Goal: Feedback & Contribution: Submit feedback/report problem

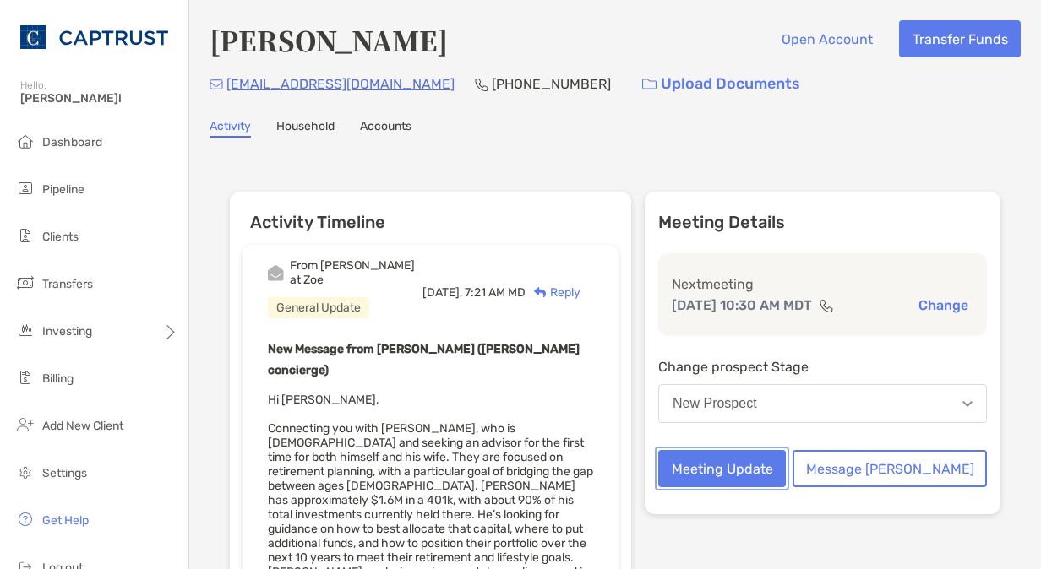
click at [767, 487] on button "Meeting Update" at bounding box center [722, 468] width 128 height 37
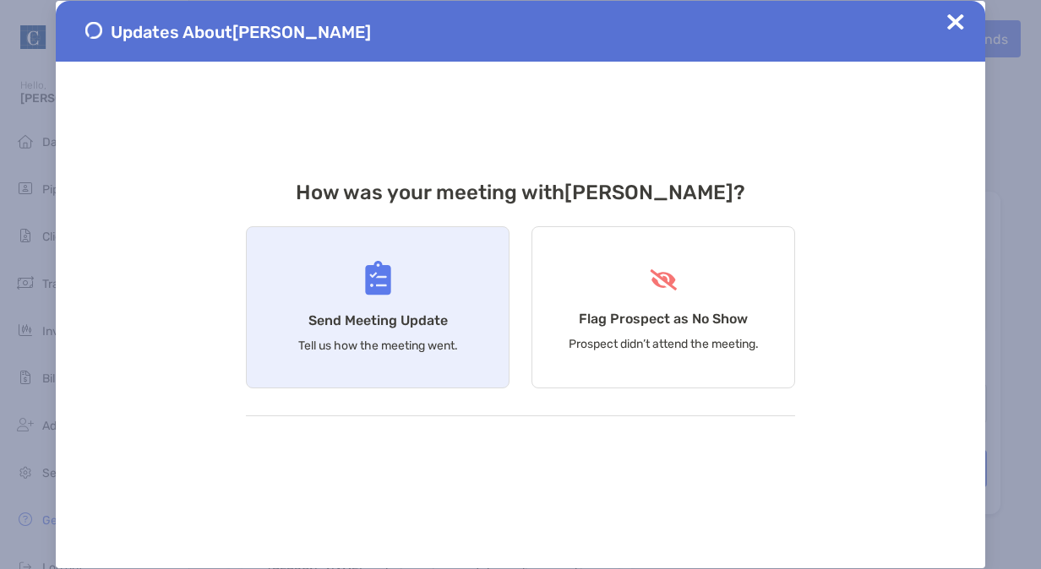
click at [409, 280] on div "Send Meeting Update Tell us how the meeting went." at bounding box center [378, 307] width 264 height 162
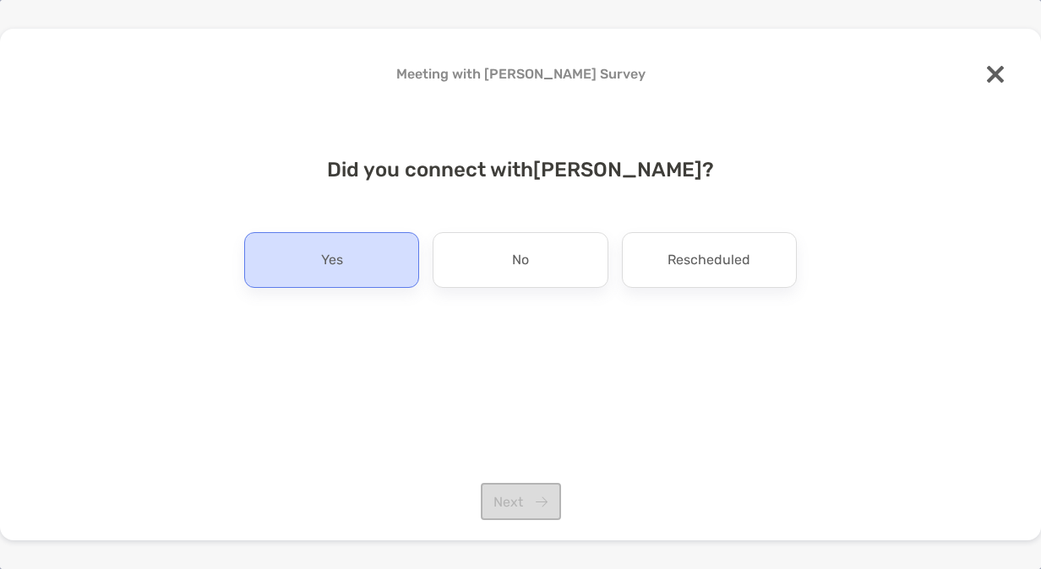
click at [335, 255] on p "Yes" at bounding box center [332, 260] width 22 height 27
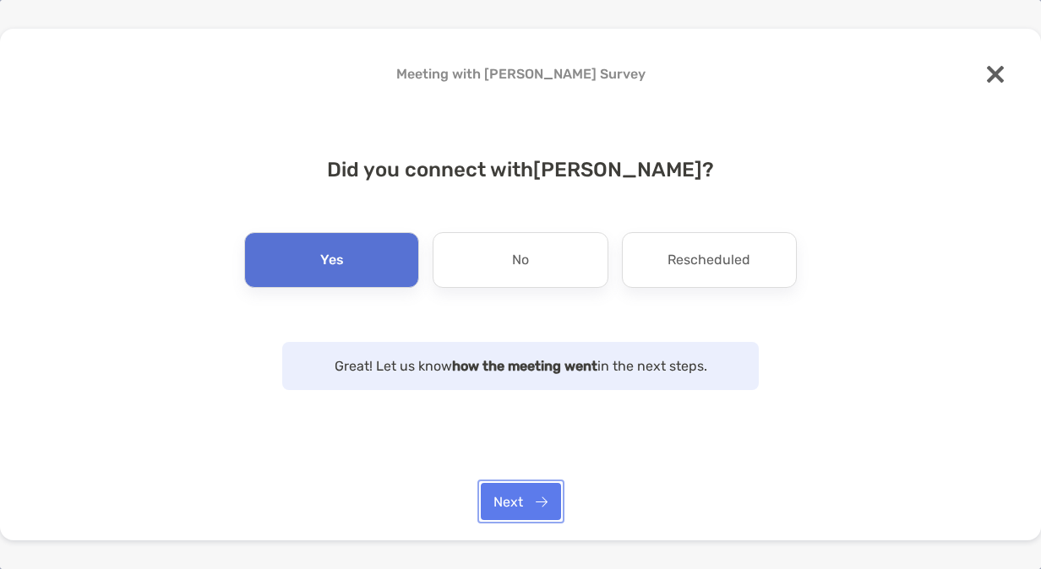
click at [511, 495] on button "Next" at bounding box center [521, 501] width 80 height 37
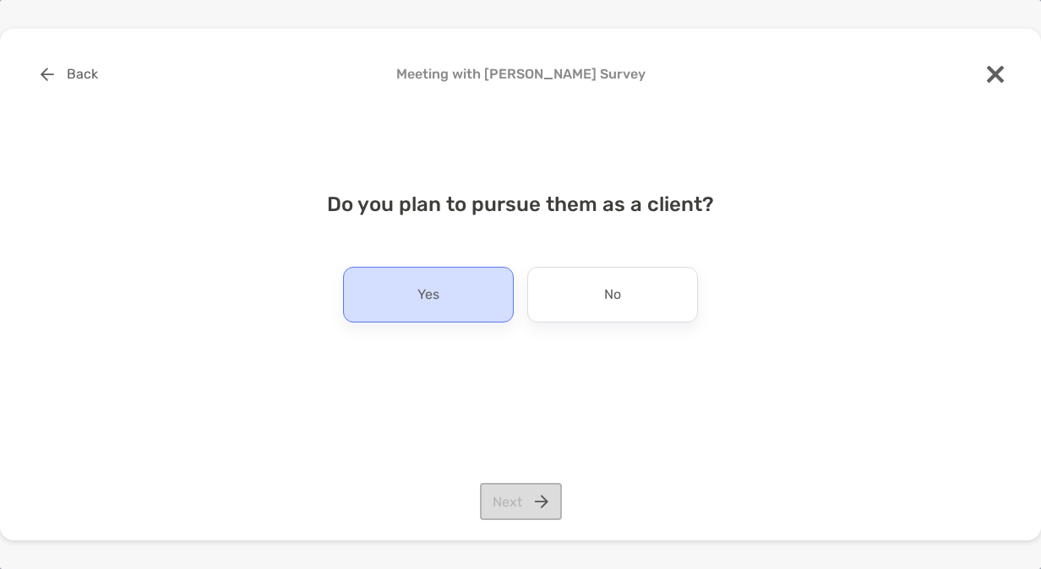
click at [449, 309] on div "Yes" at bounding box center [428, 295] width 171 height 56
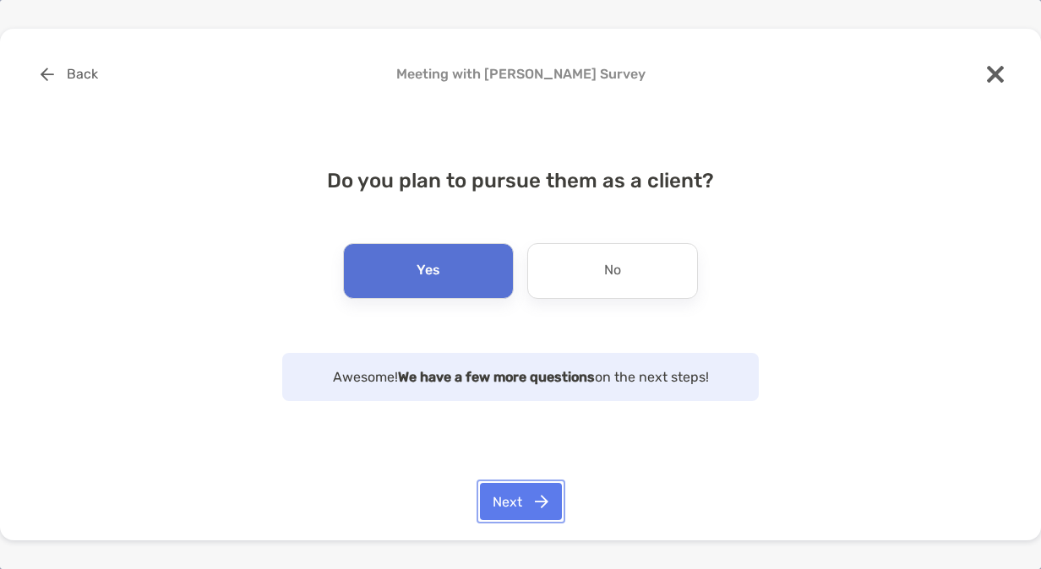
click at [507, 502] on button "Next" at bounding box center [521, 501] width 82 height 37
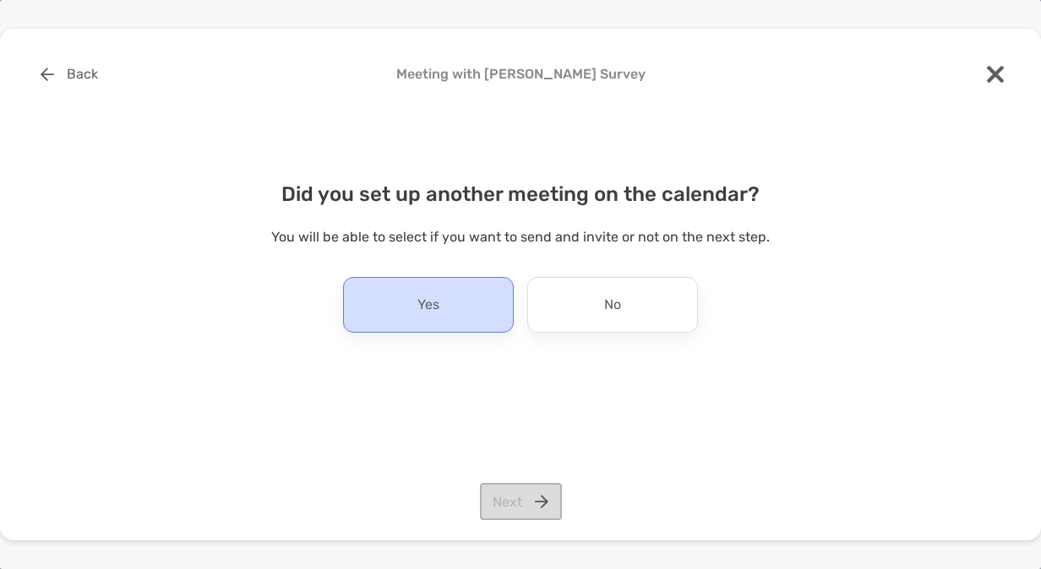
click at [440, 311] on div "Yes" at bounding box center [428, 305] width 171 height 56
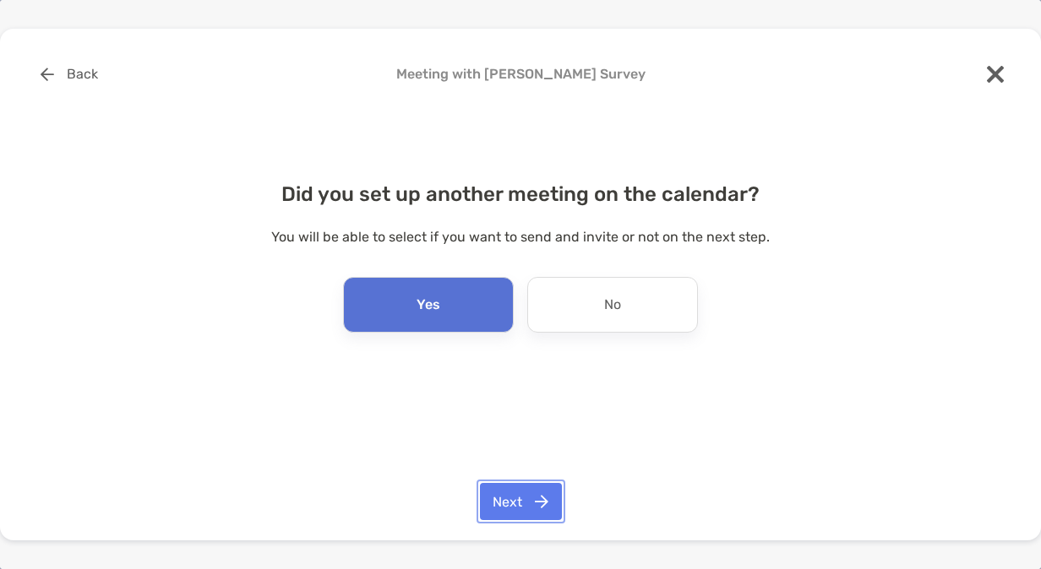
click at [509, 501] on button "Next" at bounding box center [521, 501] width 82 height 37
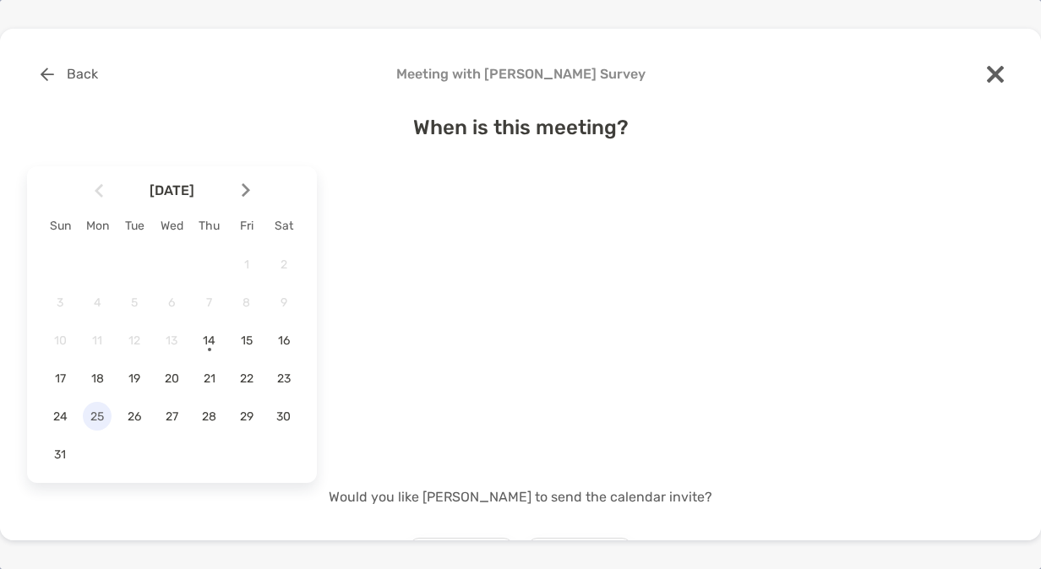
click at [101, 413] on span "25" at bounding box center [97, 417] width 29 height 14
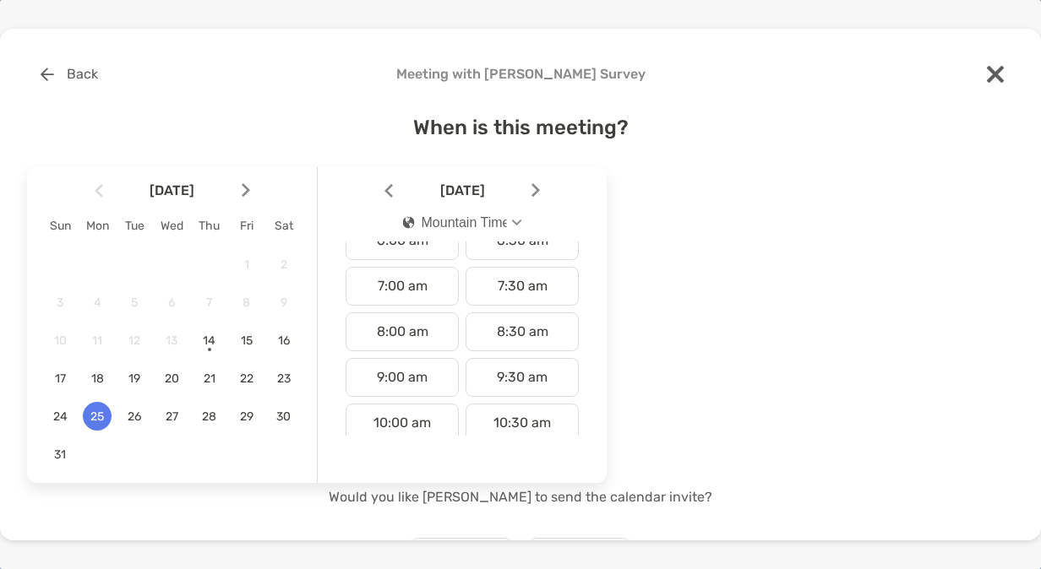
scroll to position [326, 0]
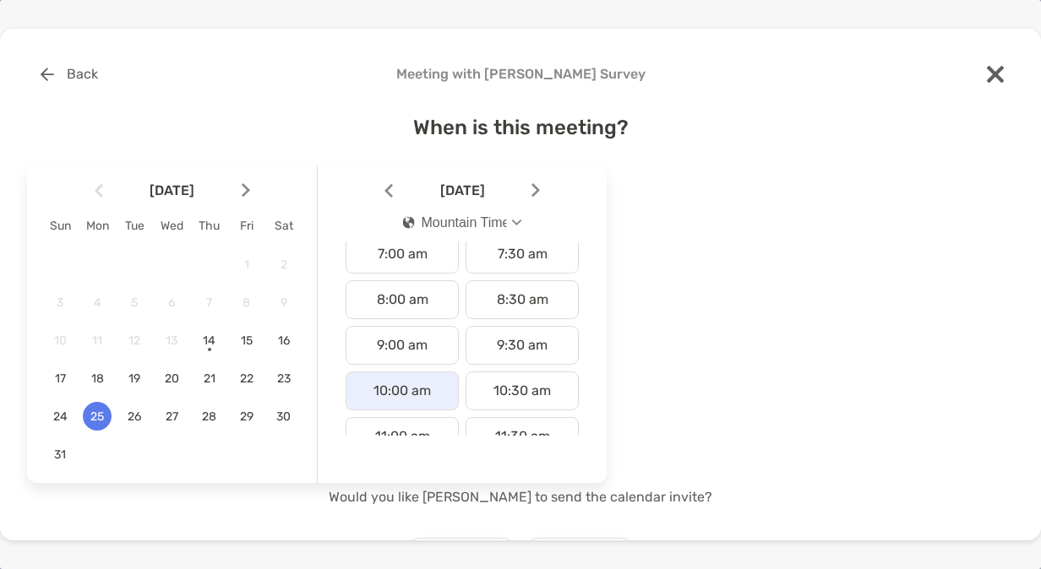
click at [372, 399] on div "10:00 am" at bounding box center [401, 391] width 113 height 39
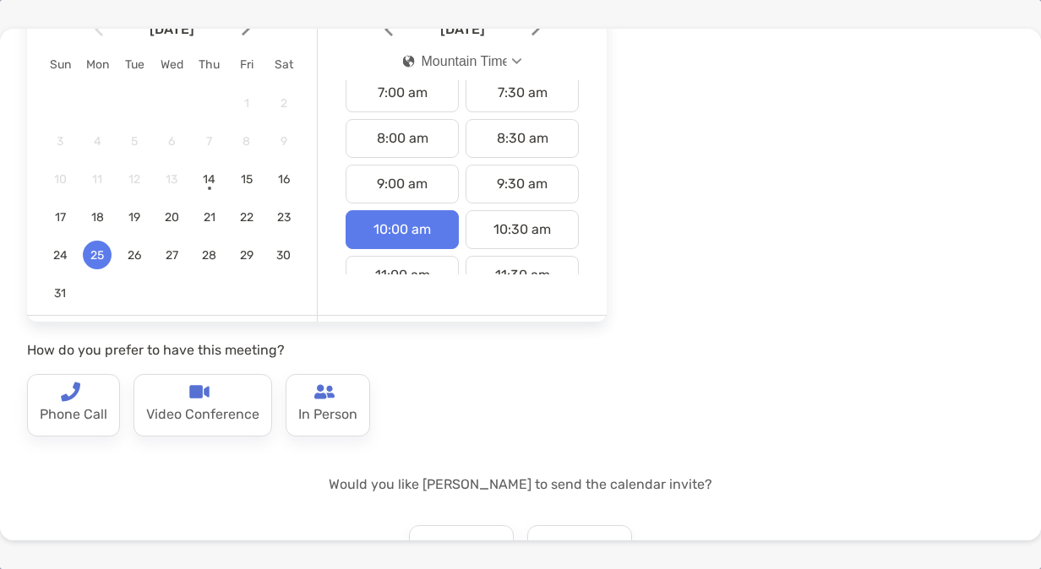
scroll to position [169, 0]
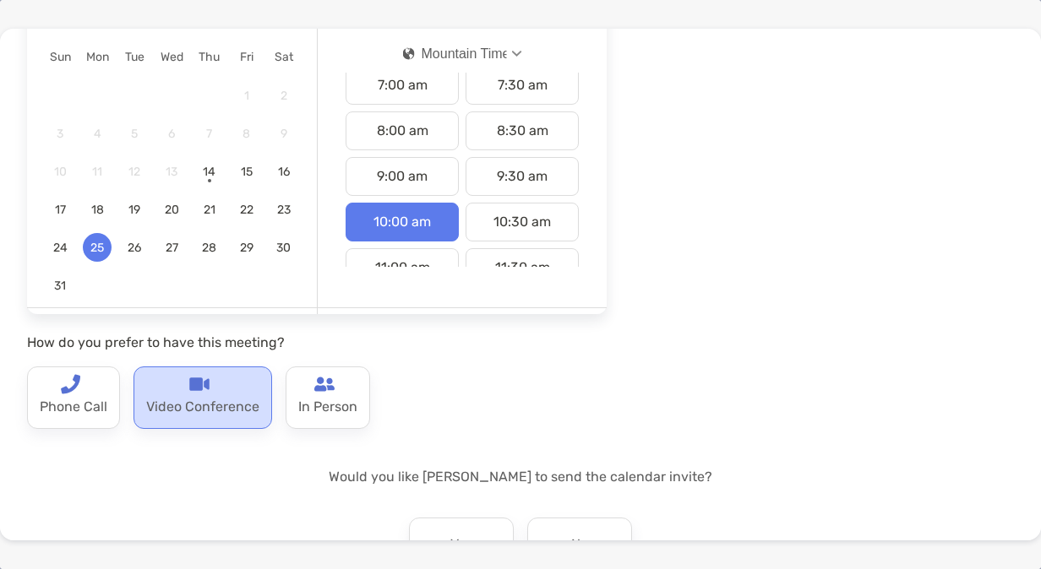
click at [221, 407] on p "Video Conference" at bounding box center [202, 407] width 113 height 27
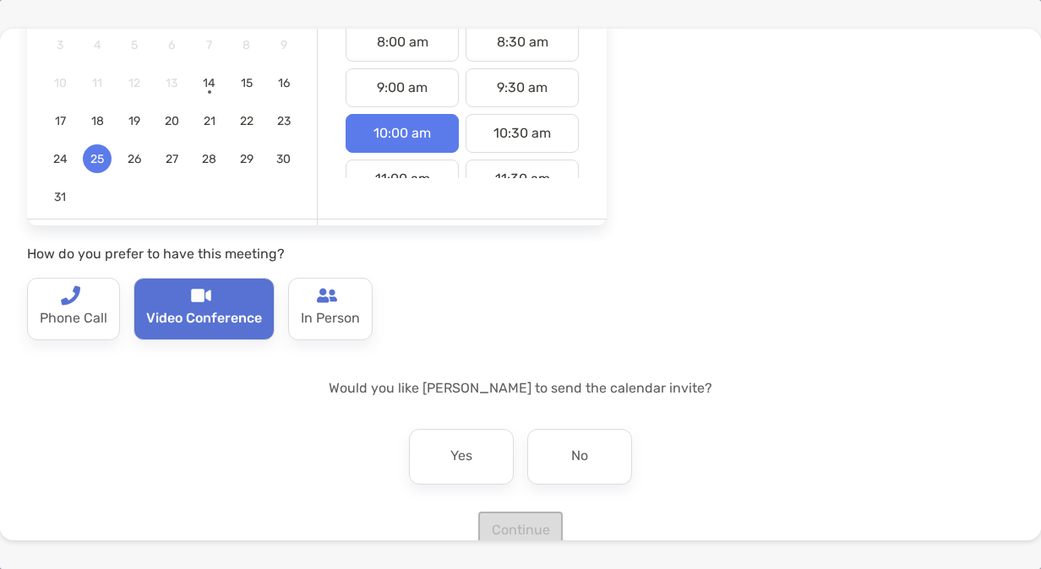
scroll to position [270, 0]
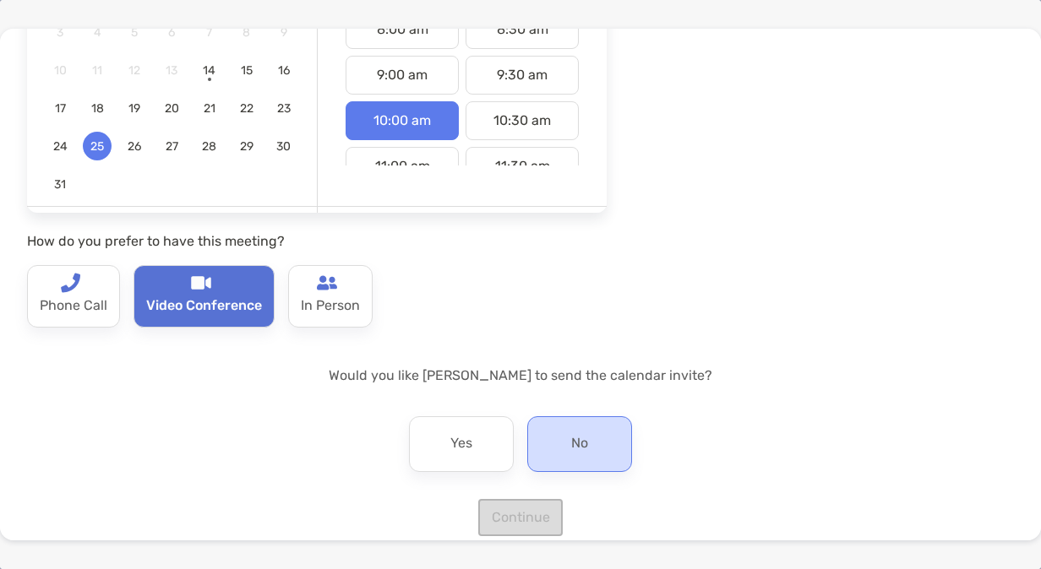
click at [586, 453] on div "No" at bounding box center [579, 444] width 105 height 56
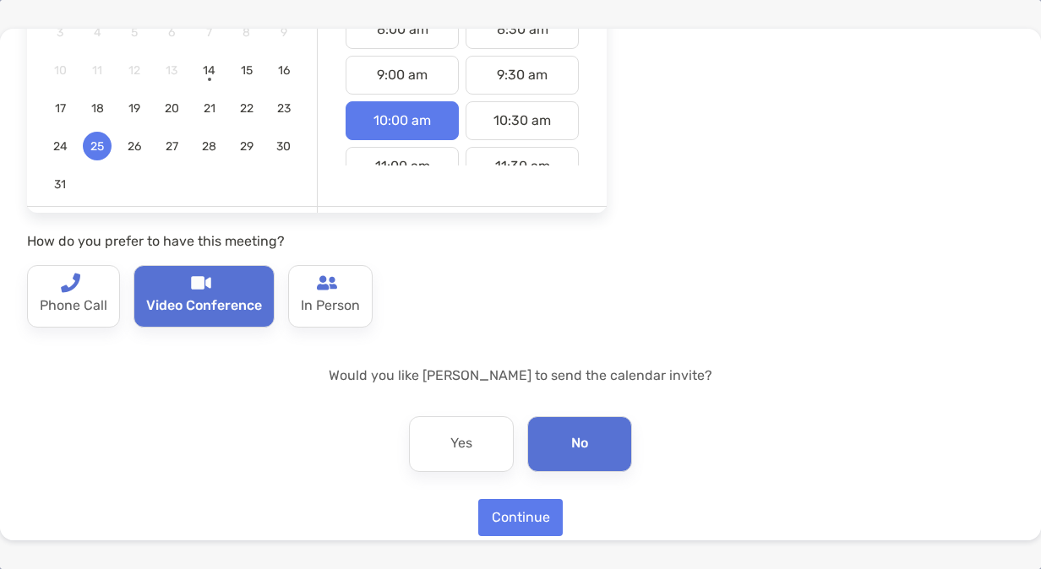
scroll to position [291, 0]
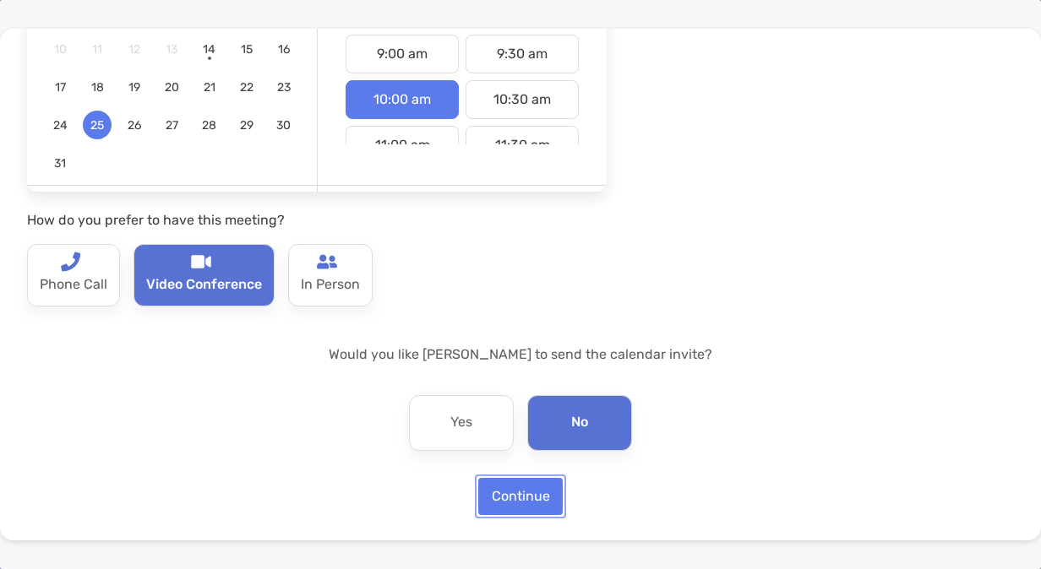
click at [532, 492] on button "Continue" at bounding box center [520, 496] width 84 height 37
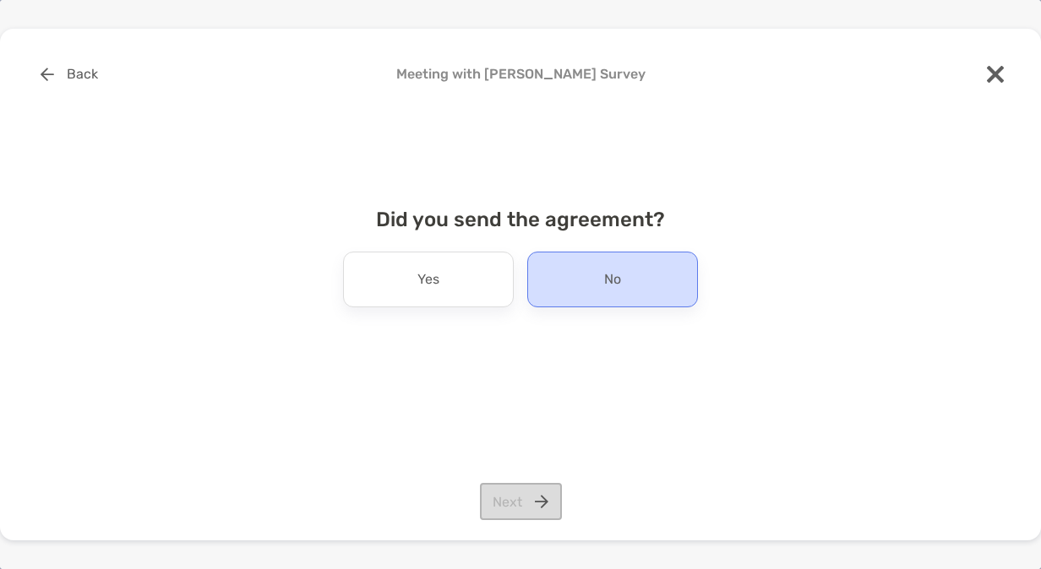
click at [595, 262] on div "No" at bounding box center [612, 280] width 171 height 56
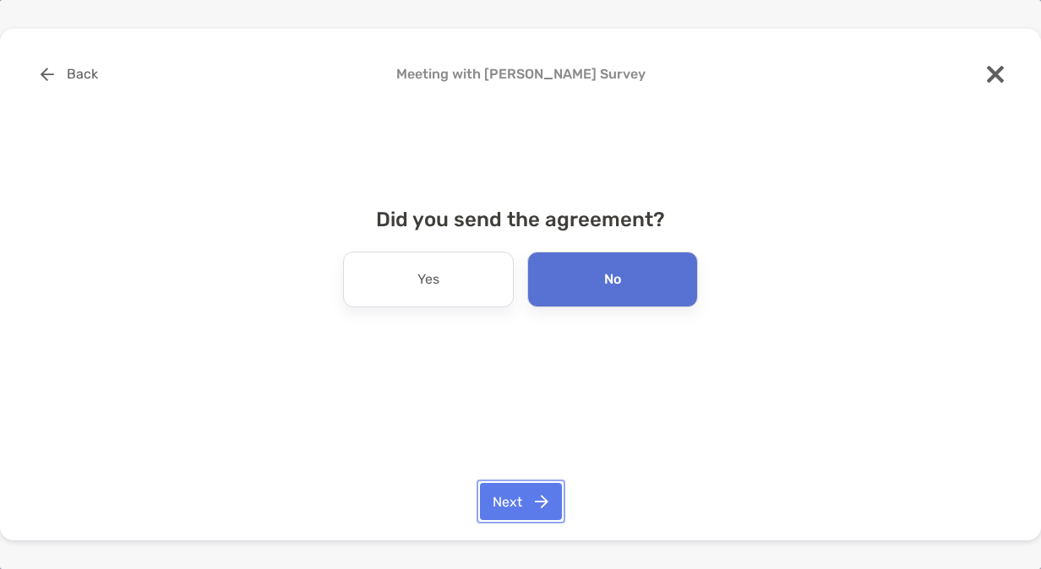
click at [515, 487] on button "Next" at bounding box center [521, 501] width 82 height 37
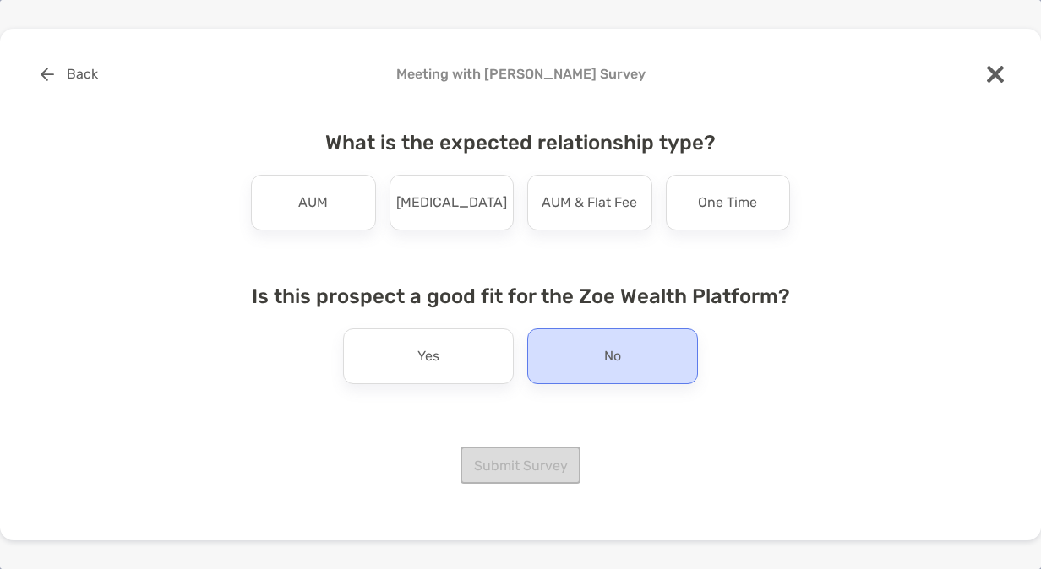
click at [576, 364] on div "No" at bounding box center [612, 357] width 171 height 56
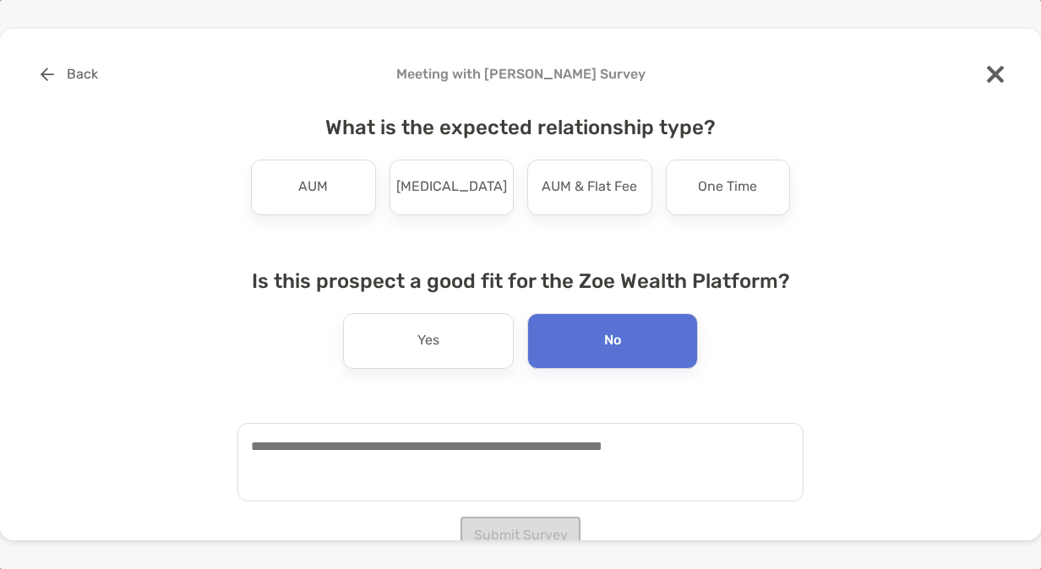
click at [648, 479] on textarea at bounding box center [520, 462] width 566 height 79
type textarea "**********"
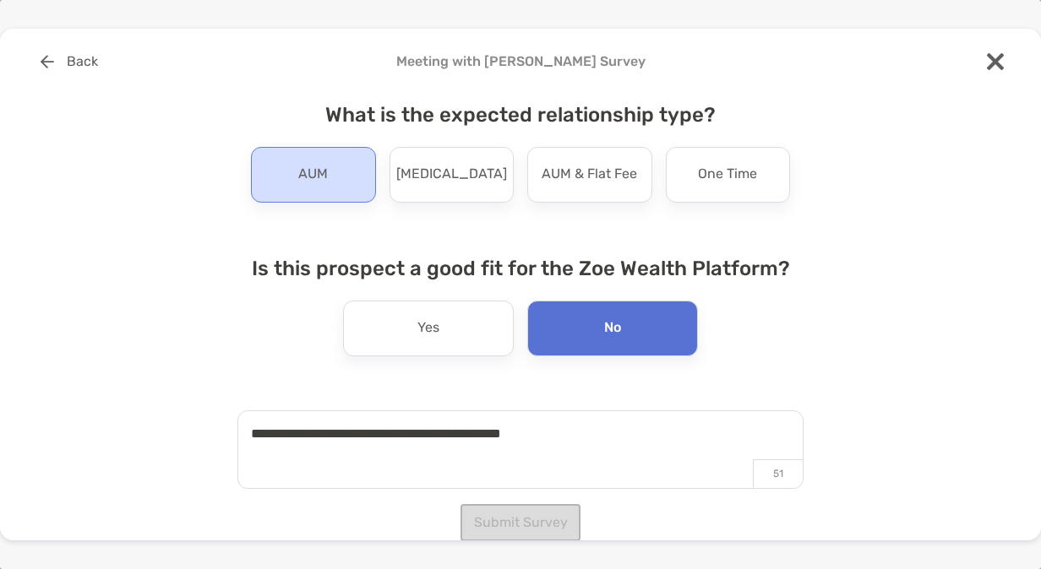
click at [339, 182] on div "AUM" at bounding box center [313, 175] width 125 height 56
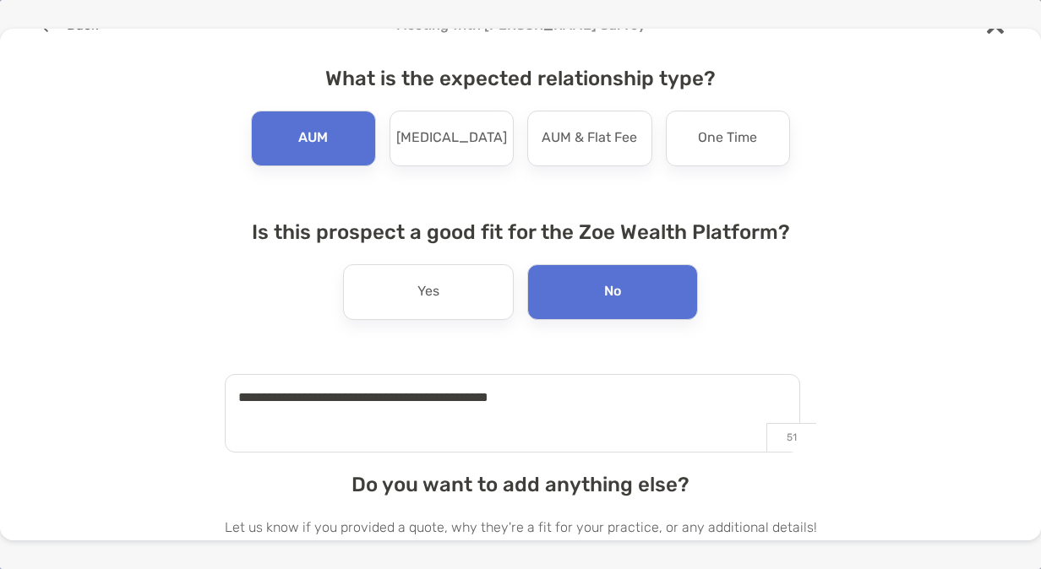
scroll to position [80, 0]
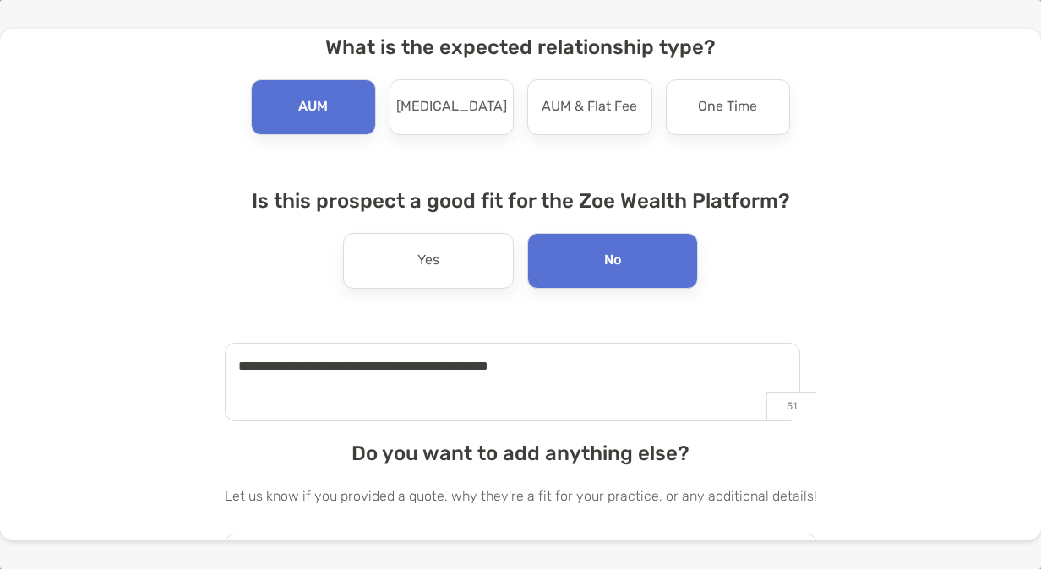
click at [775, 507] on div "Do you want to add anything else? Let us know if you provided a quote, why they…" at bounding box center [521, 527] width 592 height 171
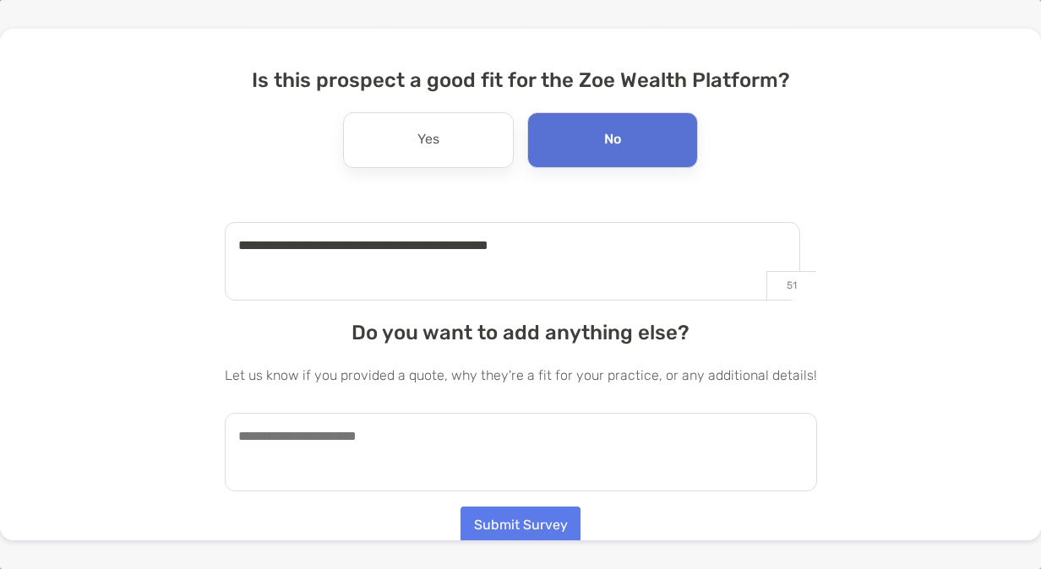
scroll to position [204, 0]
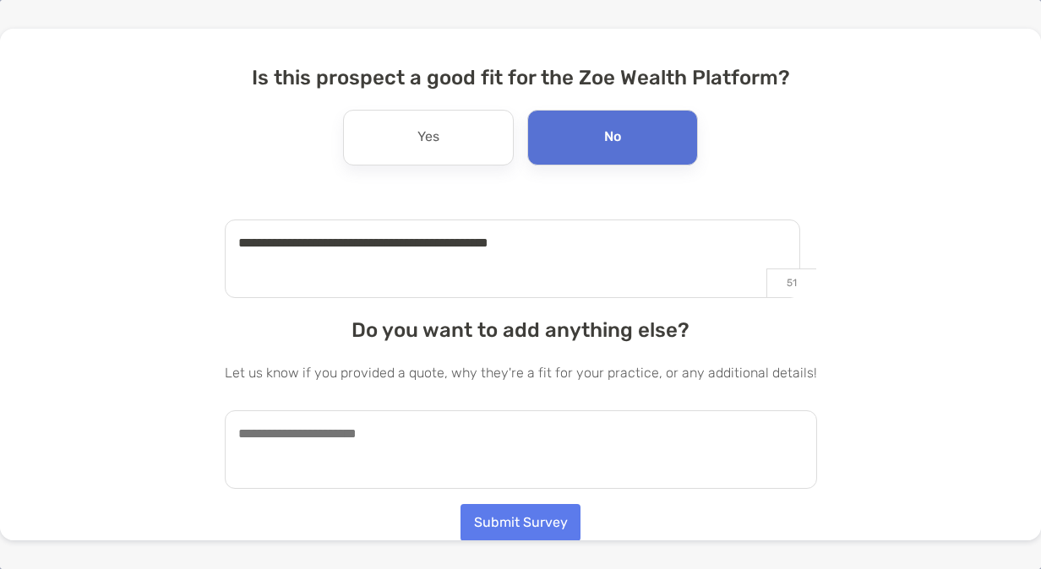
click at [383, 441] on textarea at bounding box center [521, 450] width 592 height 79
type textarea "*"
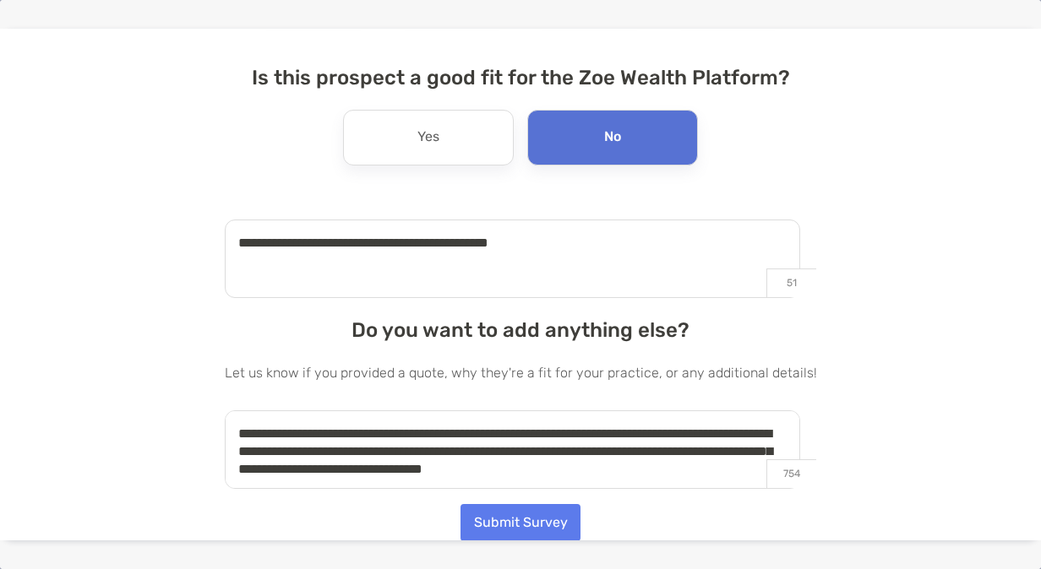
type textarea "**********"
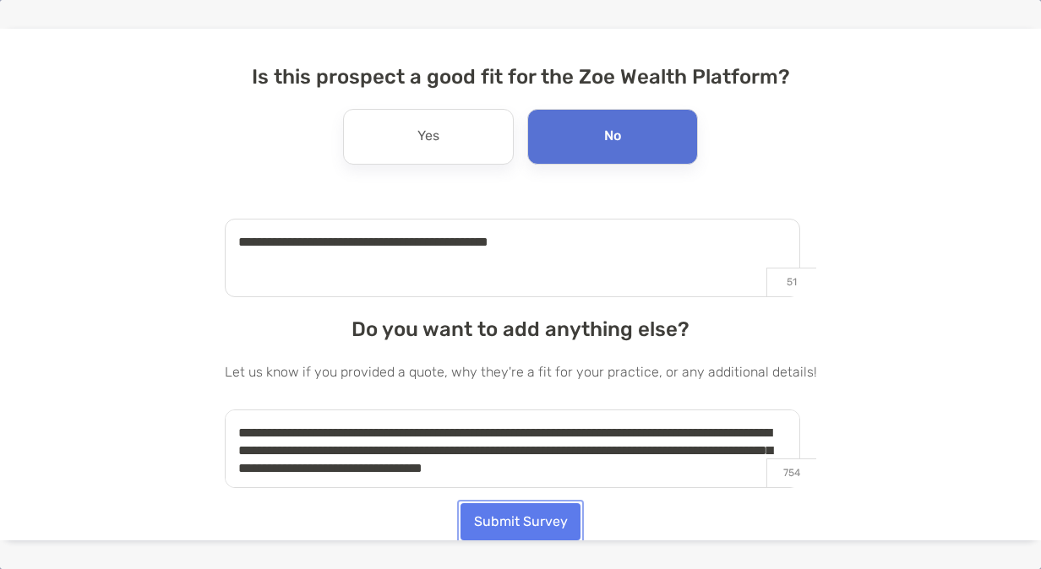
click at [492, 523] on button "Submit Survey" at bounding box center [520, 521] width 120 height 37
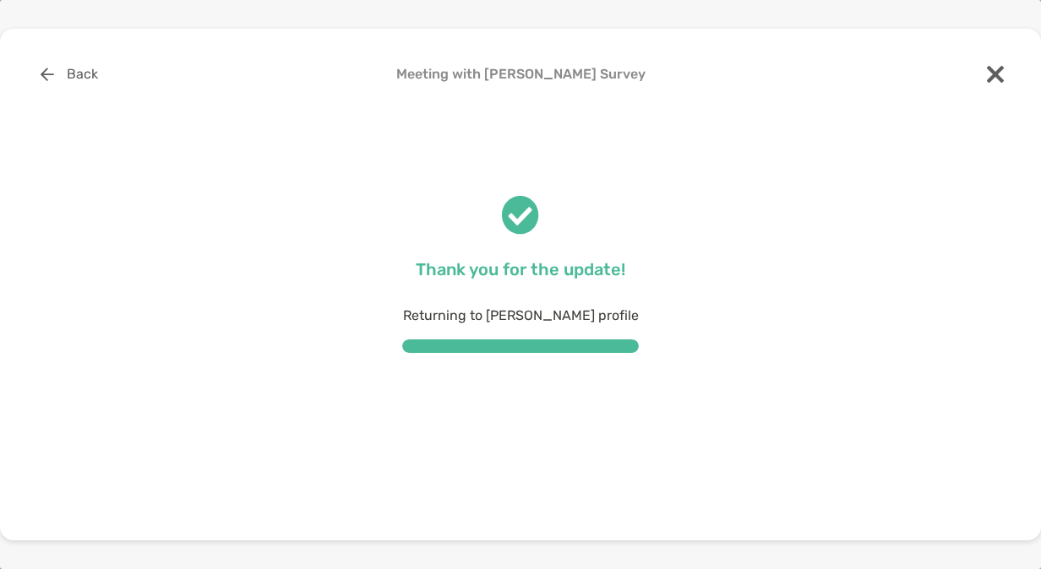
scroll to position [0, 0]
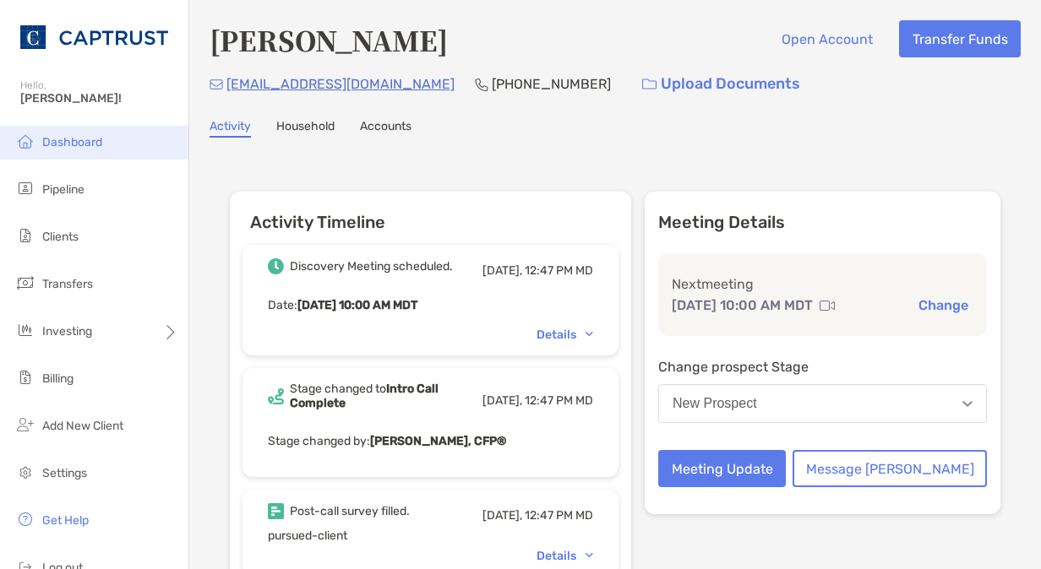
click at [83, 142] on span "Dashboard" at bounding box center [72, 142] width 60 height 14
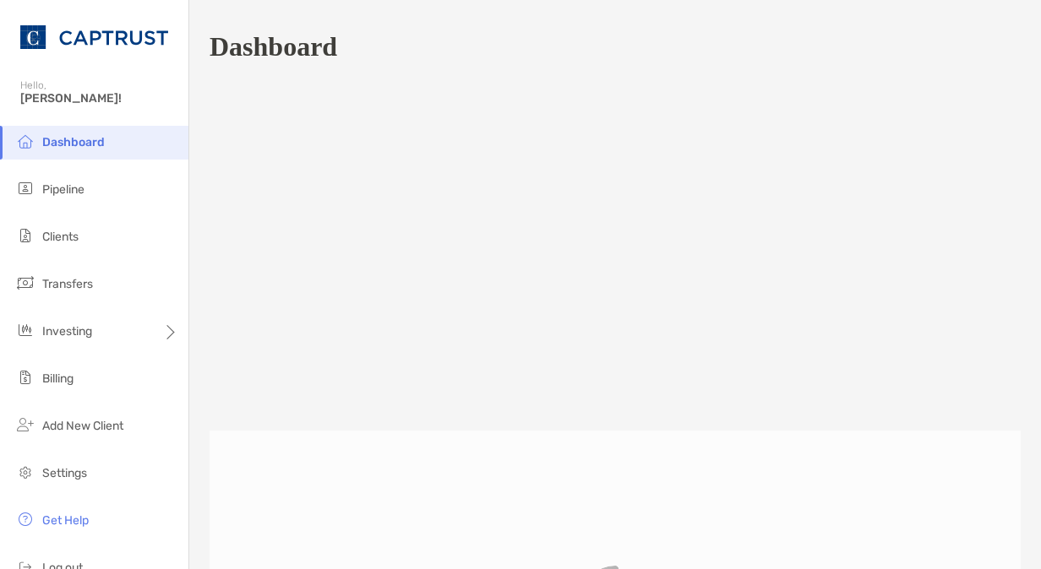
scroll to position [782, 0]
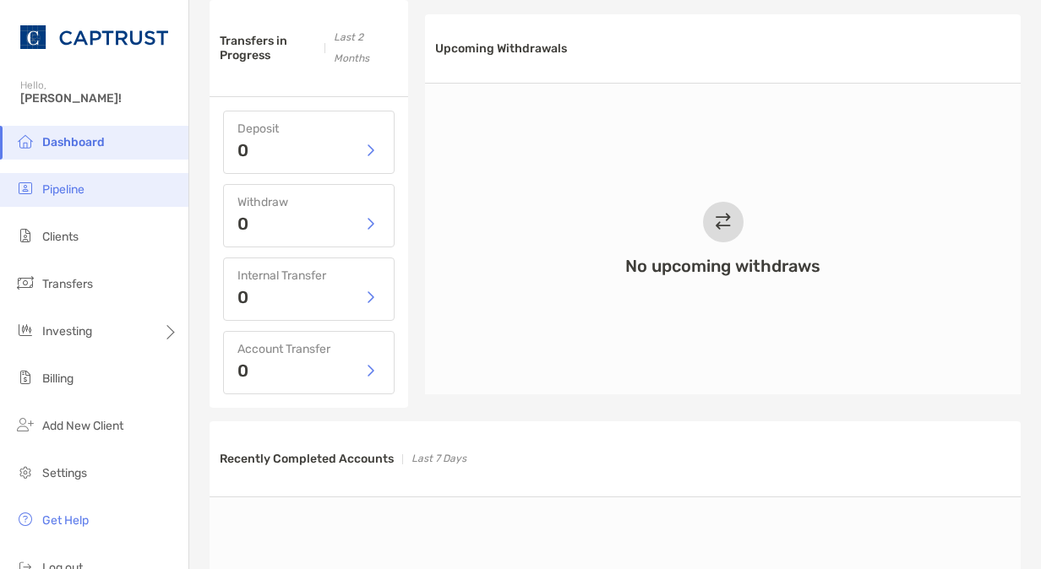
click at [108, 199] on li "Pipeline" at bounding box center [94, 190] width 188 height 34
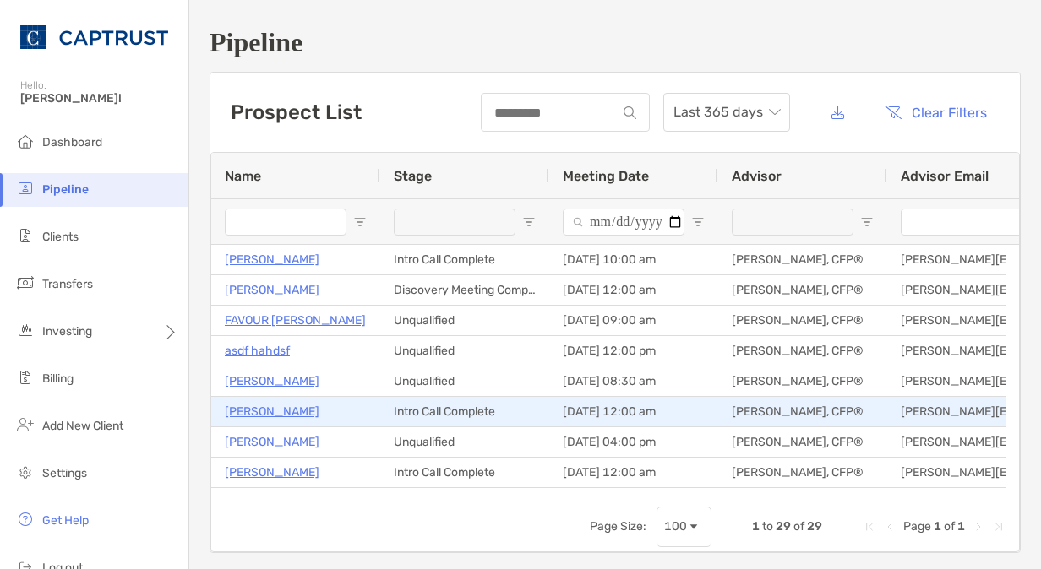
click at [275, 409] on p "[PERSON_NAME]" at bounding box center [272, 411] width 95 height 21
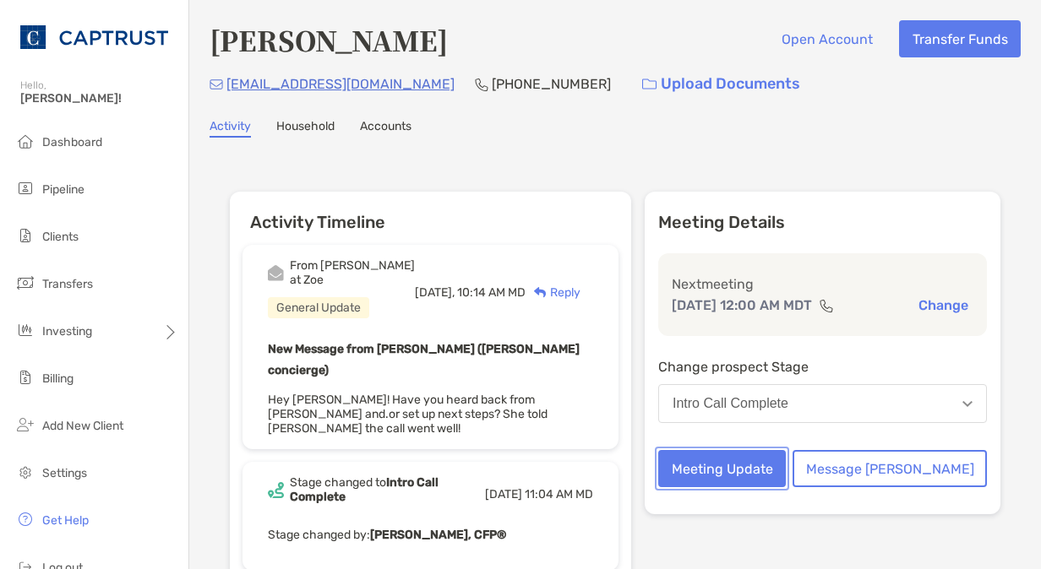
click at [777, 480] on button "Meeting Update" at bounding box center [722, 468] width 128 height 37
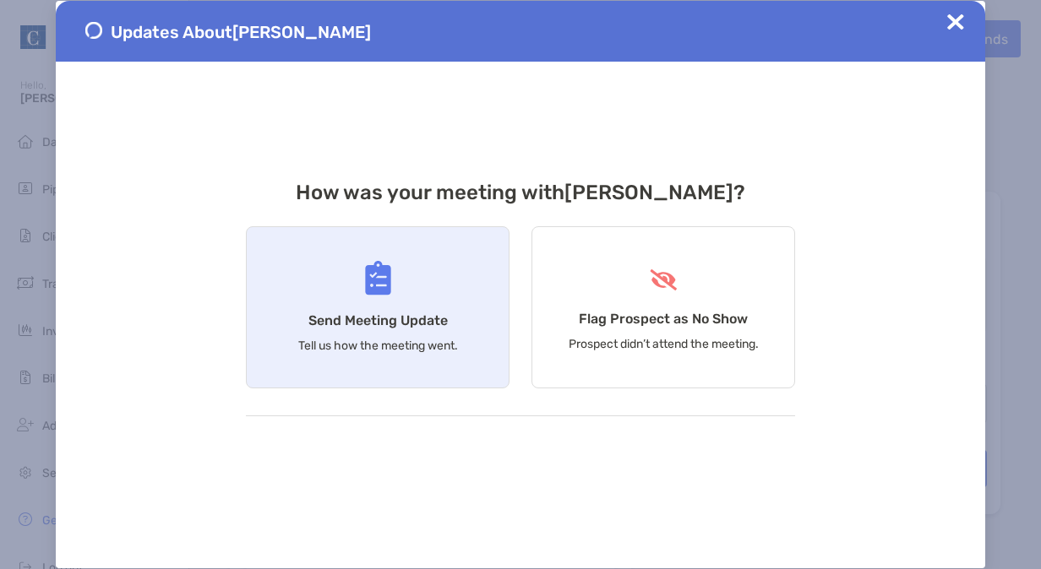
click at [462, 315] on div "Send Meeting Update Tell us how the meeting went." at bounding box center [378, 307] width 264 height 162
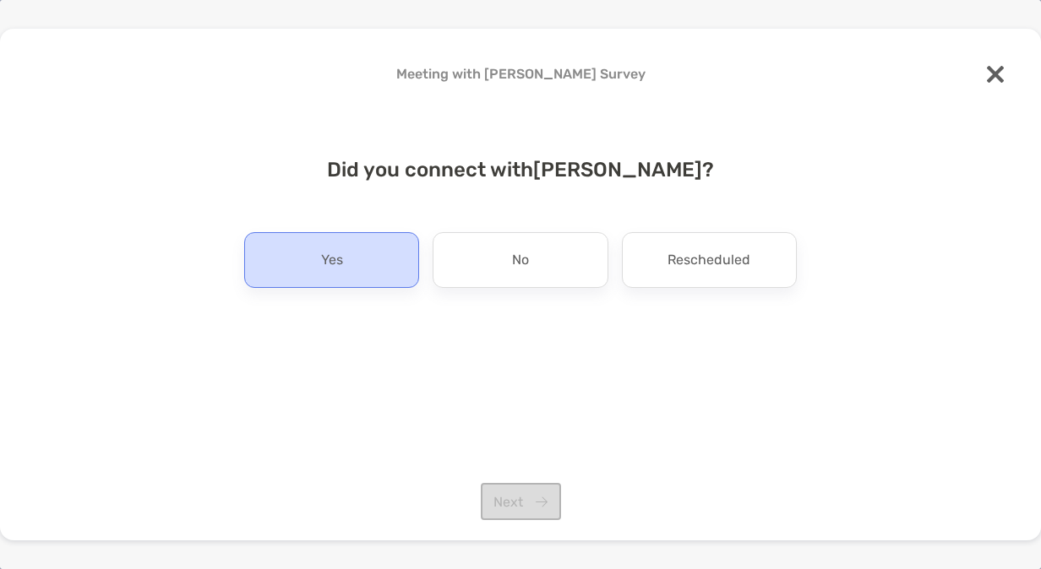
click at [348, 273] on div "Yes" at bounding box center [331, 260] width 175 height 56
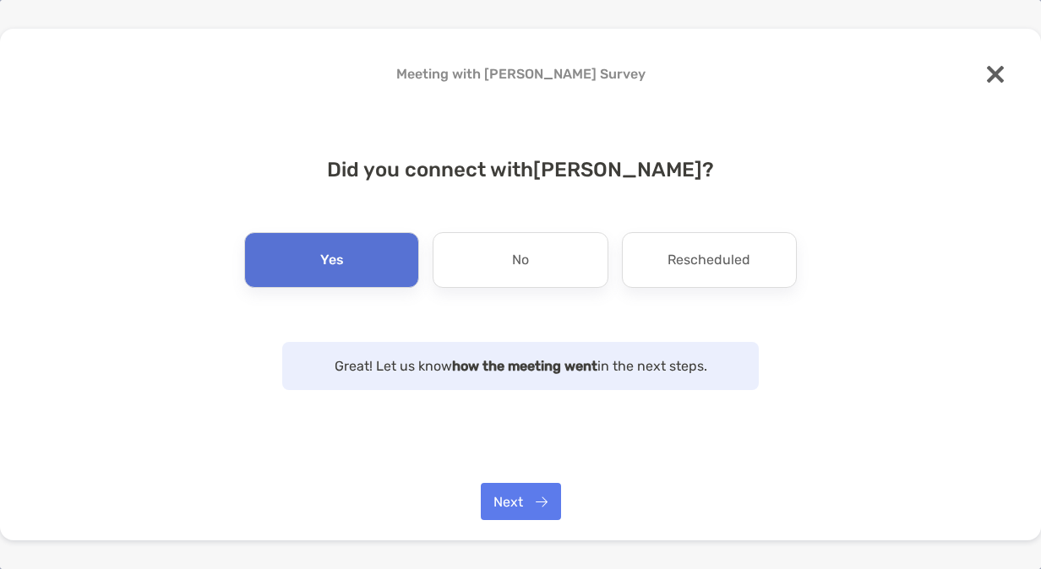
click at [408, 389] on div "Great! Let us know how the meeting went in the next steps." at bounding box center [520, 366] width 476 height 48
click at [509, 501] on button "Next" at bounding box center [521, 501] width 80 height 37
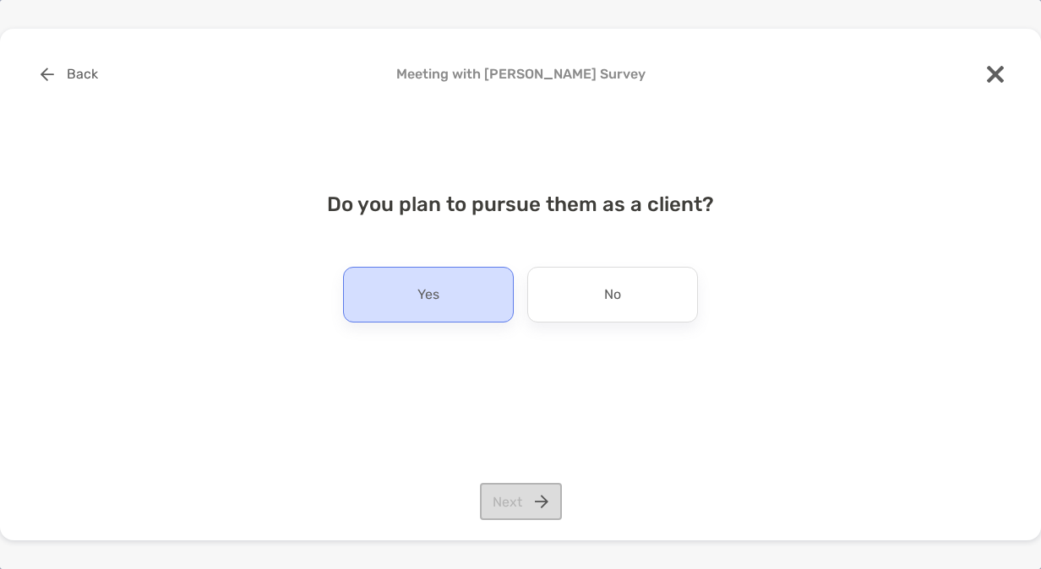
click at [415, 306] on div "Yes" at bounding box center [428, 295] width 171 height 56
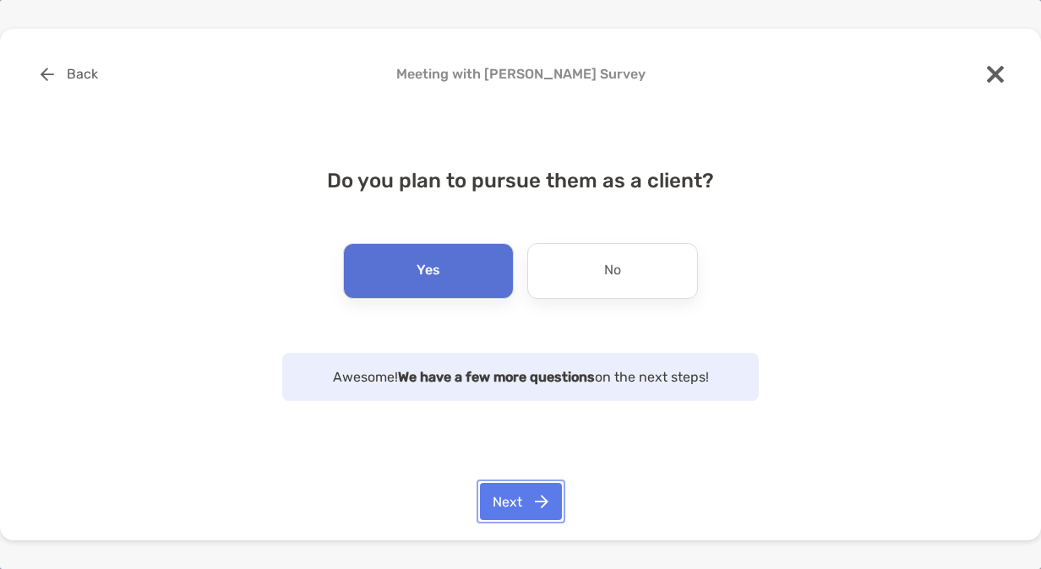
click at [505, 492] on button "Next" at bounding box center [521, 501] width 82 height 37
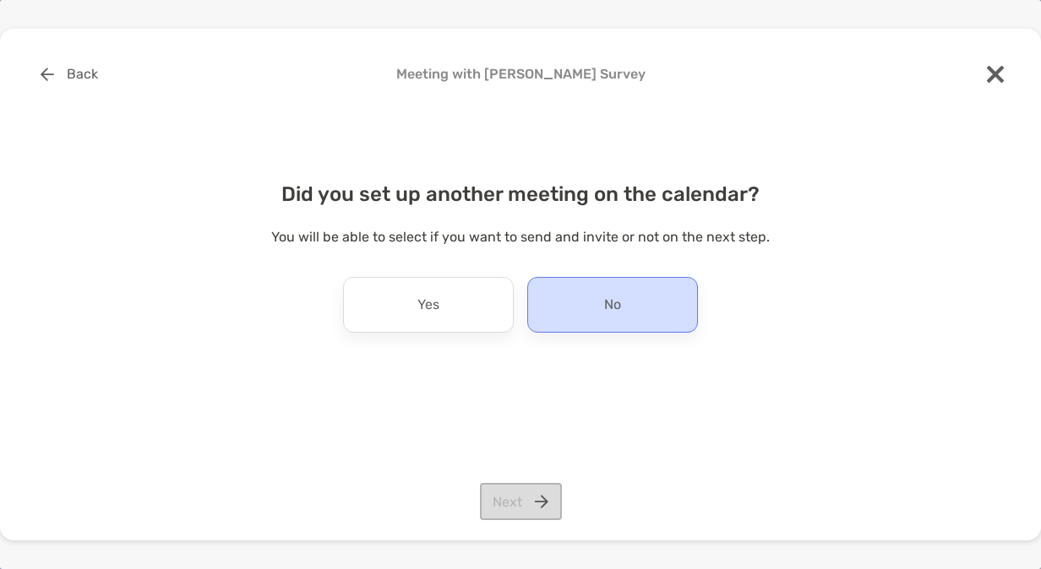
click at [603, 323] on div "No" at bounding box center [612, 305] width 171 height 56
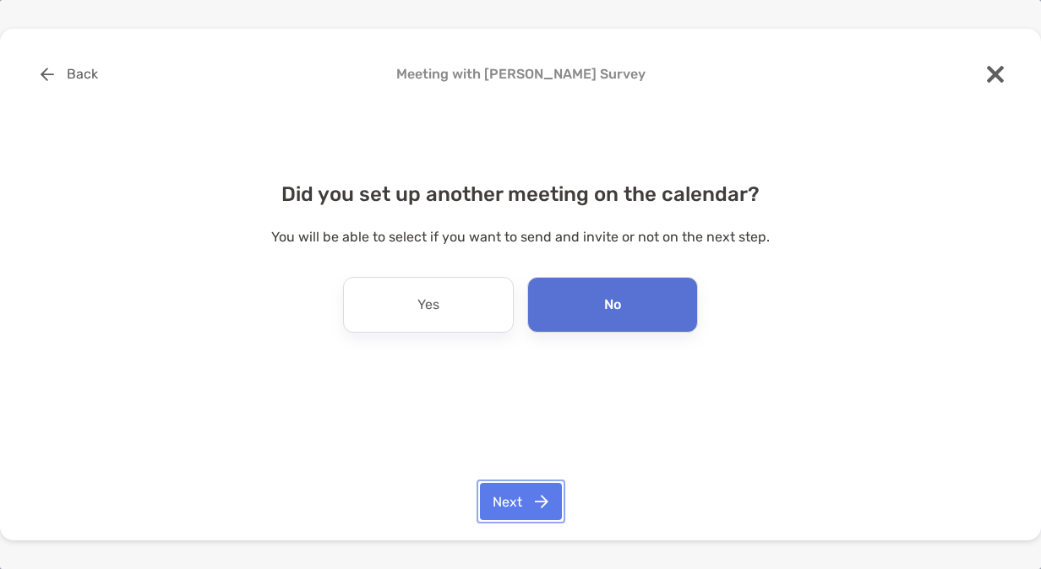
click at [509, 495] on button "Next" at bounding box center [521, 501] width 82 height 37
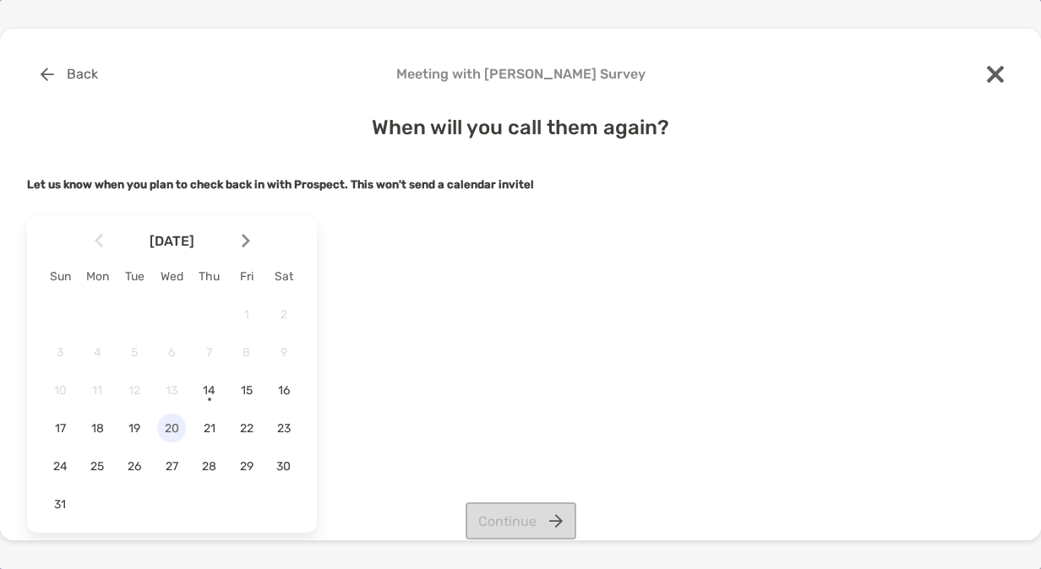
click at [176, 435] on span "20" at bounding box center [171, 429] width 29 height 14
click at [478, 517] on button "Continue" at bounding box center [520, 521] width 111 height 37
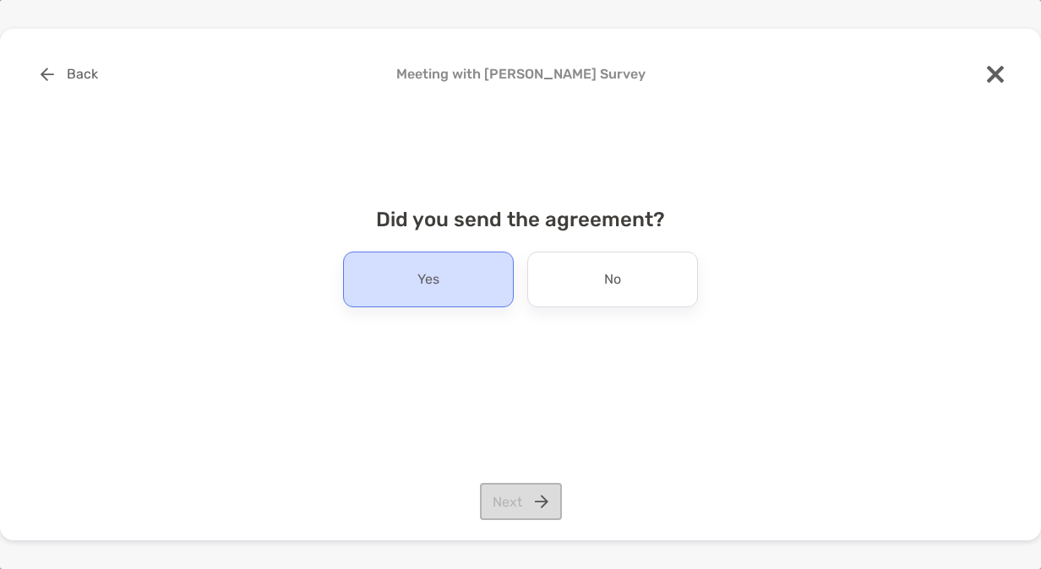
click at [445, 287] on div "Yes" at bounding box center [428, 280] width 171 height 56
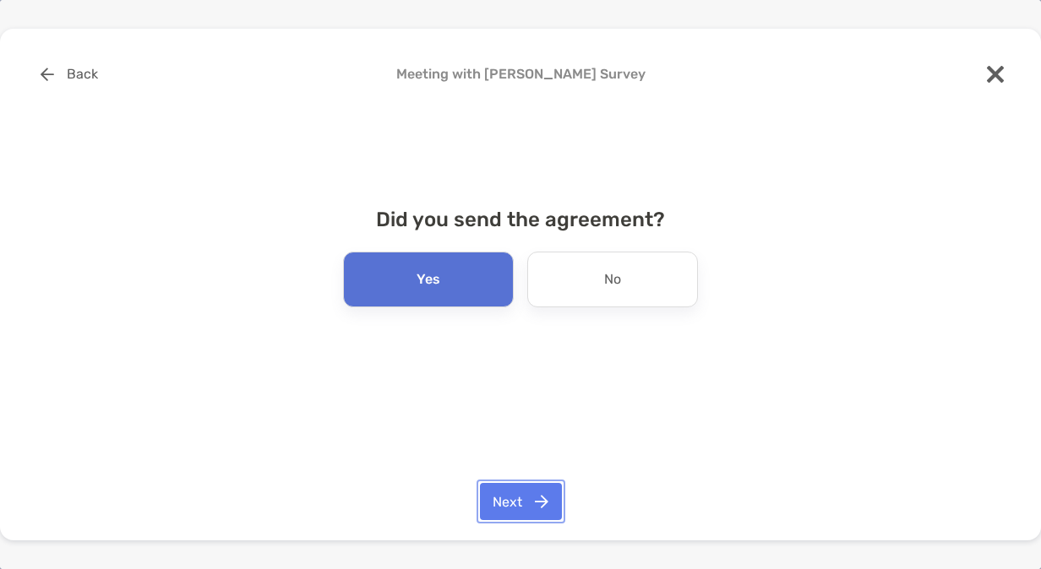
click at [496, 504] on button "Next" at bounding box center [521, 501] width 82 height 37
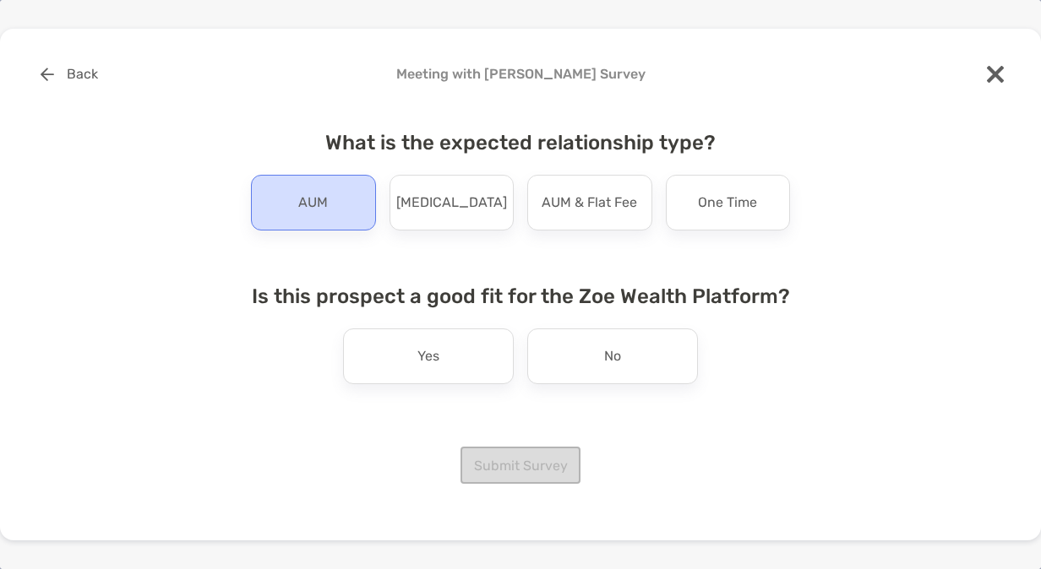
click at [343, 213] on div "AUM" at bounding box center [313, 203] width 125 height 56
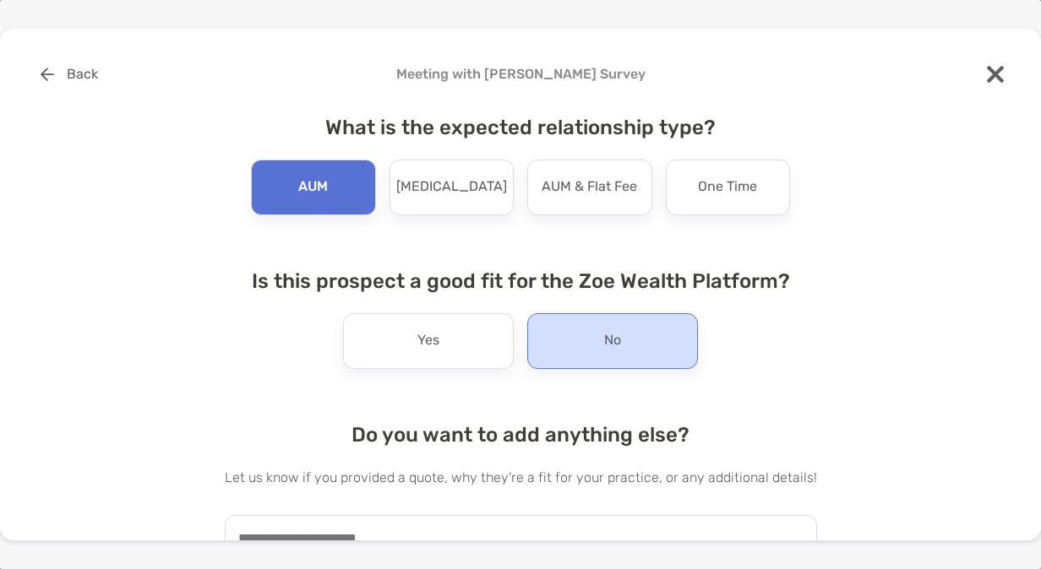
click at [569, 338] on div "No" at bounding box center [612, 341] width 171 height 56
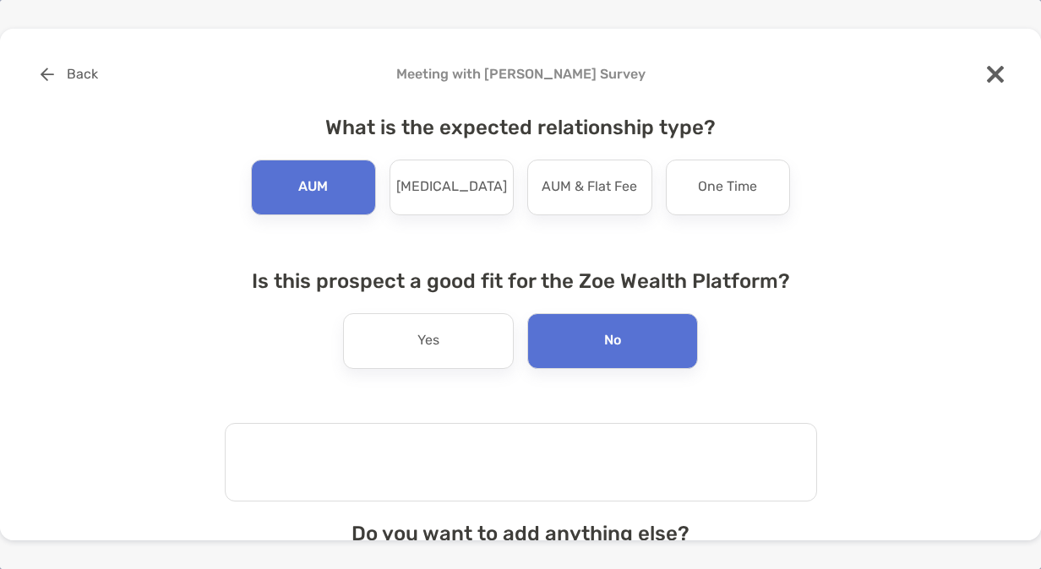
click at [510, 443] on textarea at bounding box center [521, 462] width 592 height 79
type textarea "*"
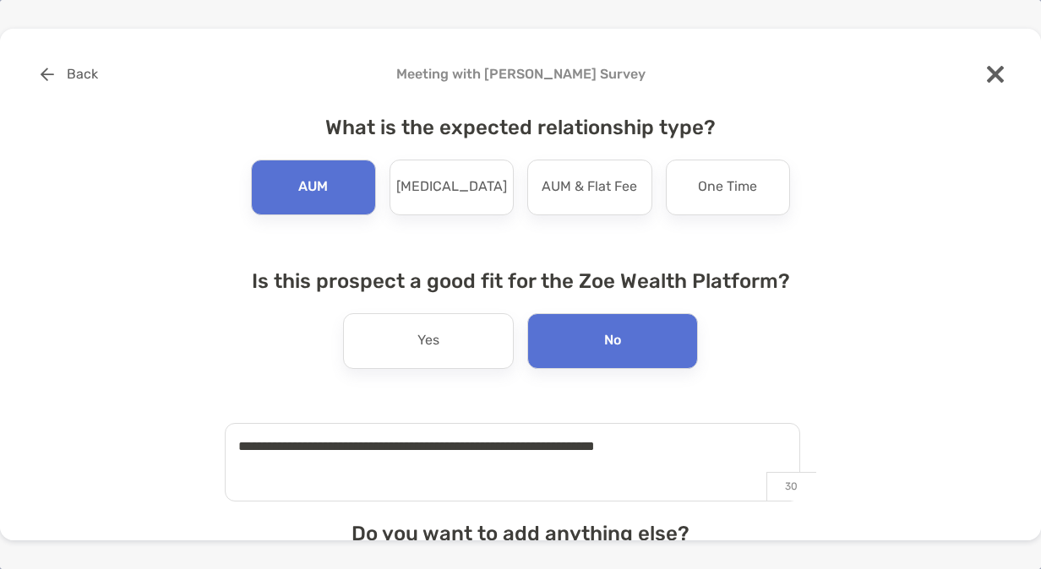
type textarea "**********"
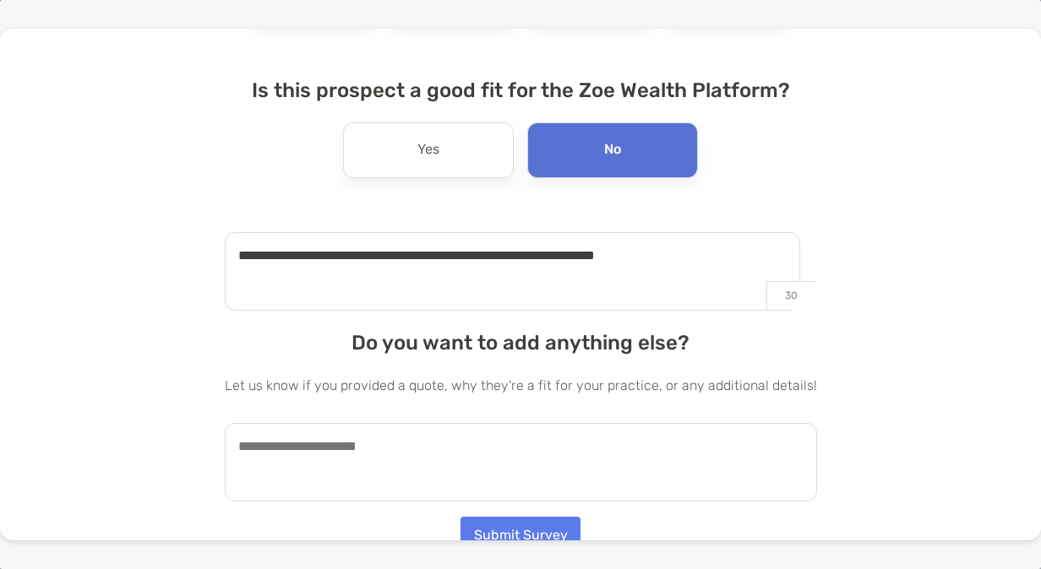
scroll to position [204, 0]
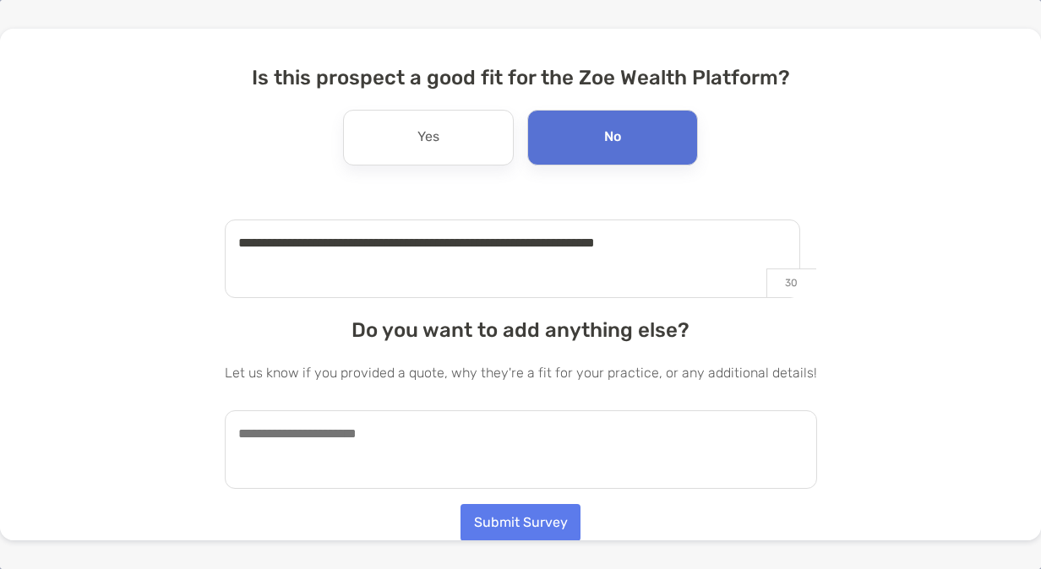
click at [374, 439] on textarea at bounding box center [521, 450] width 592 height 79
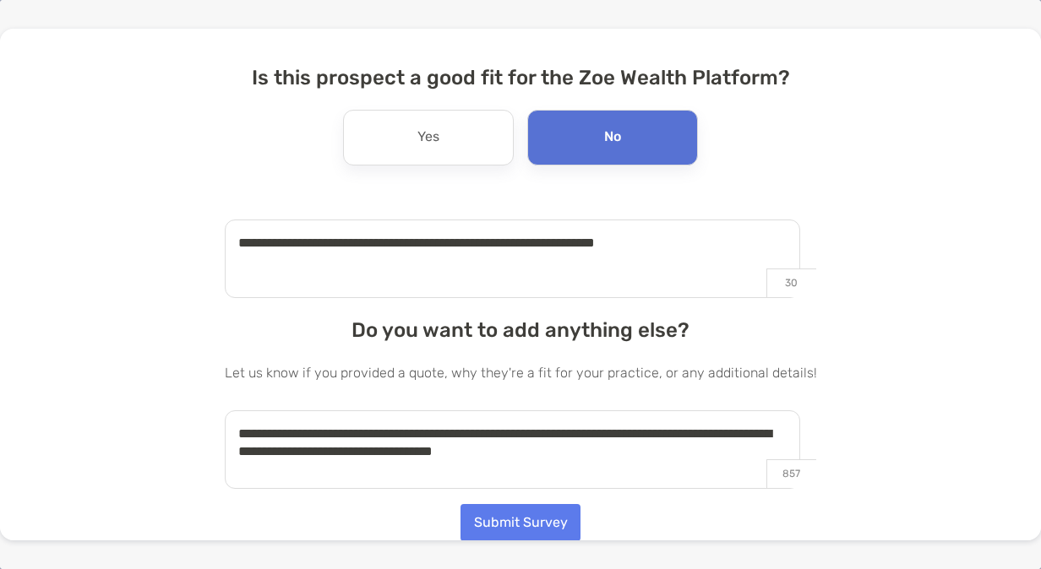
click at [493, 543] on div "**********" at bounding box center [520, 284] width 1041 height 569
click at [592, 457] on textarea "**********" at bounding box center [512, 450] width 575 height 79
type textarea "**********"
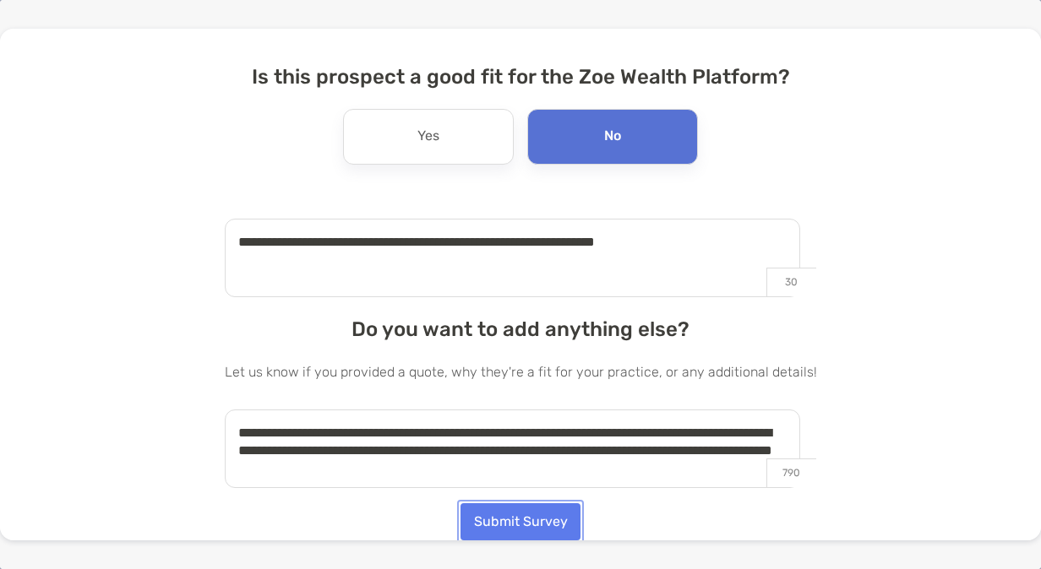
click at [558, 515] on button "Submit Survey" at bounding box center [520, 521] width 120 height 37
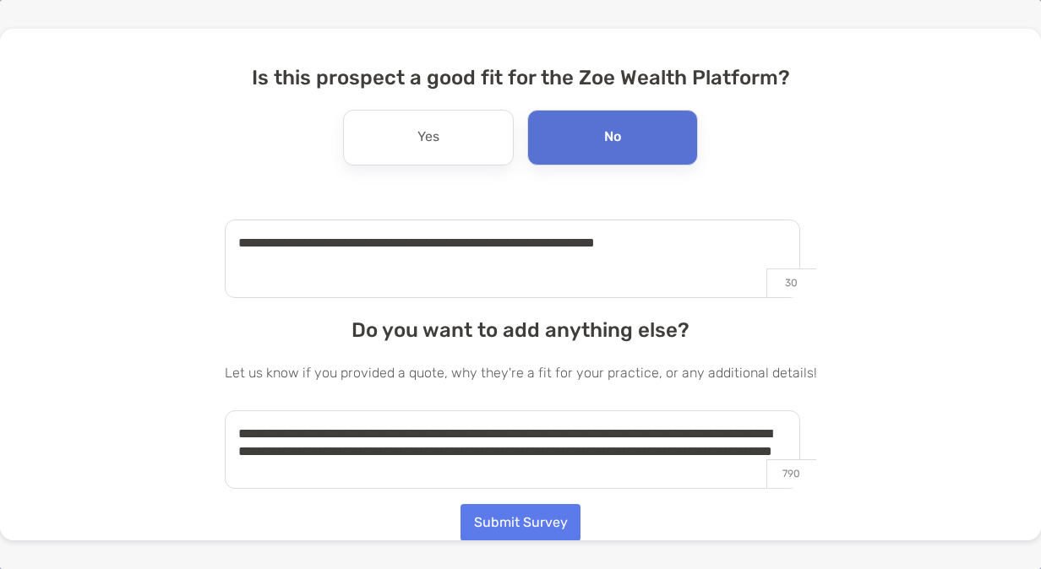
scroll to position [0, 0]
